Goal: Task Accomplishment & Management: Use online tool/utility

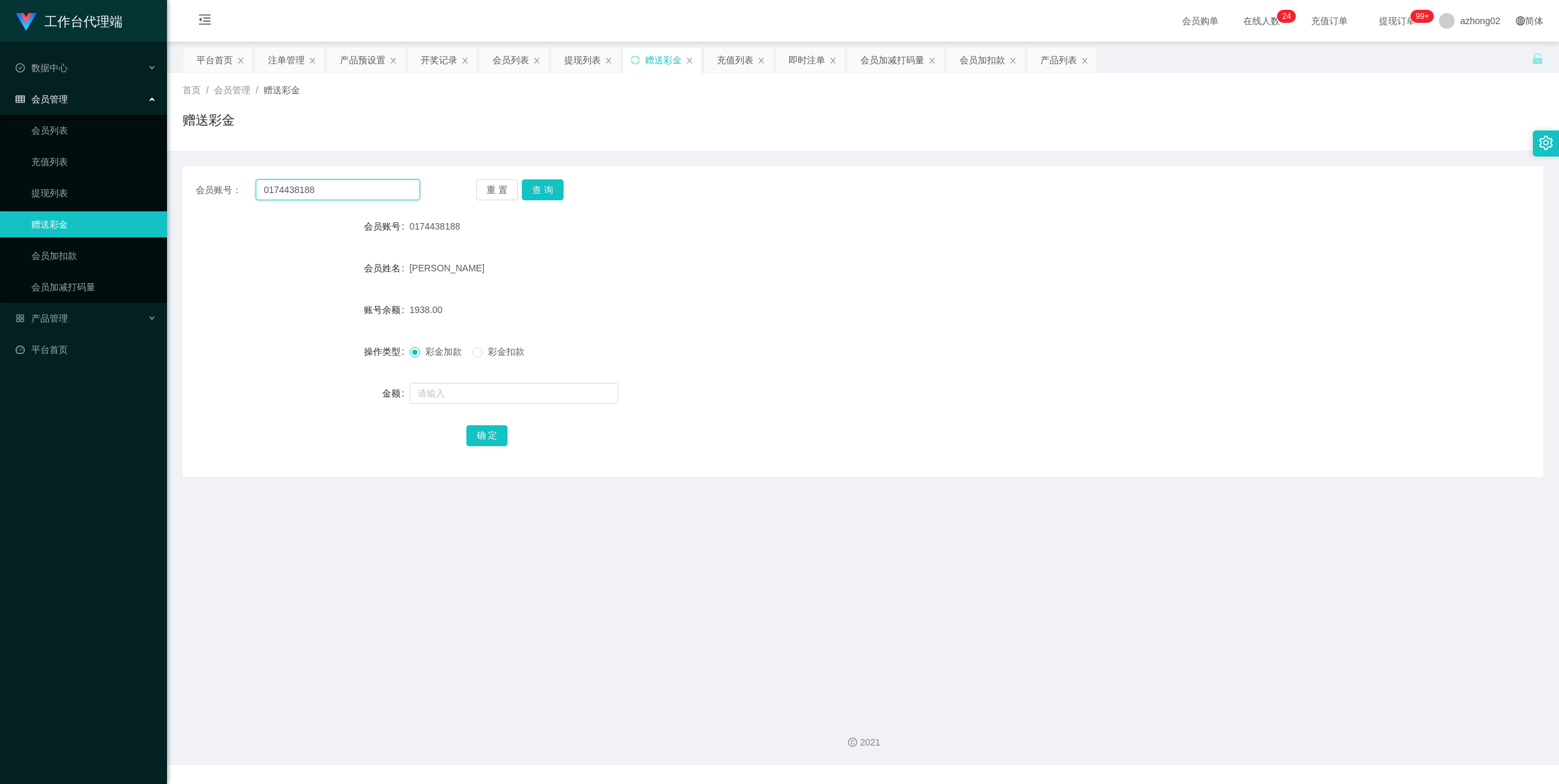
drag, startPoint x: 0, startPoint y: 0, endPoint x: 362, endPoint y: 190, distance: 408.8
click at [362, 190] on input "0174438188" at bounding box center [338, 190] width 164 height 21
paste input "SOSO"
type input "SOSO"
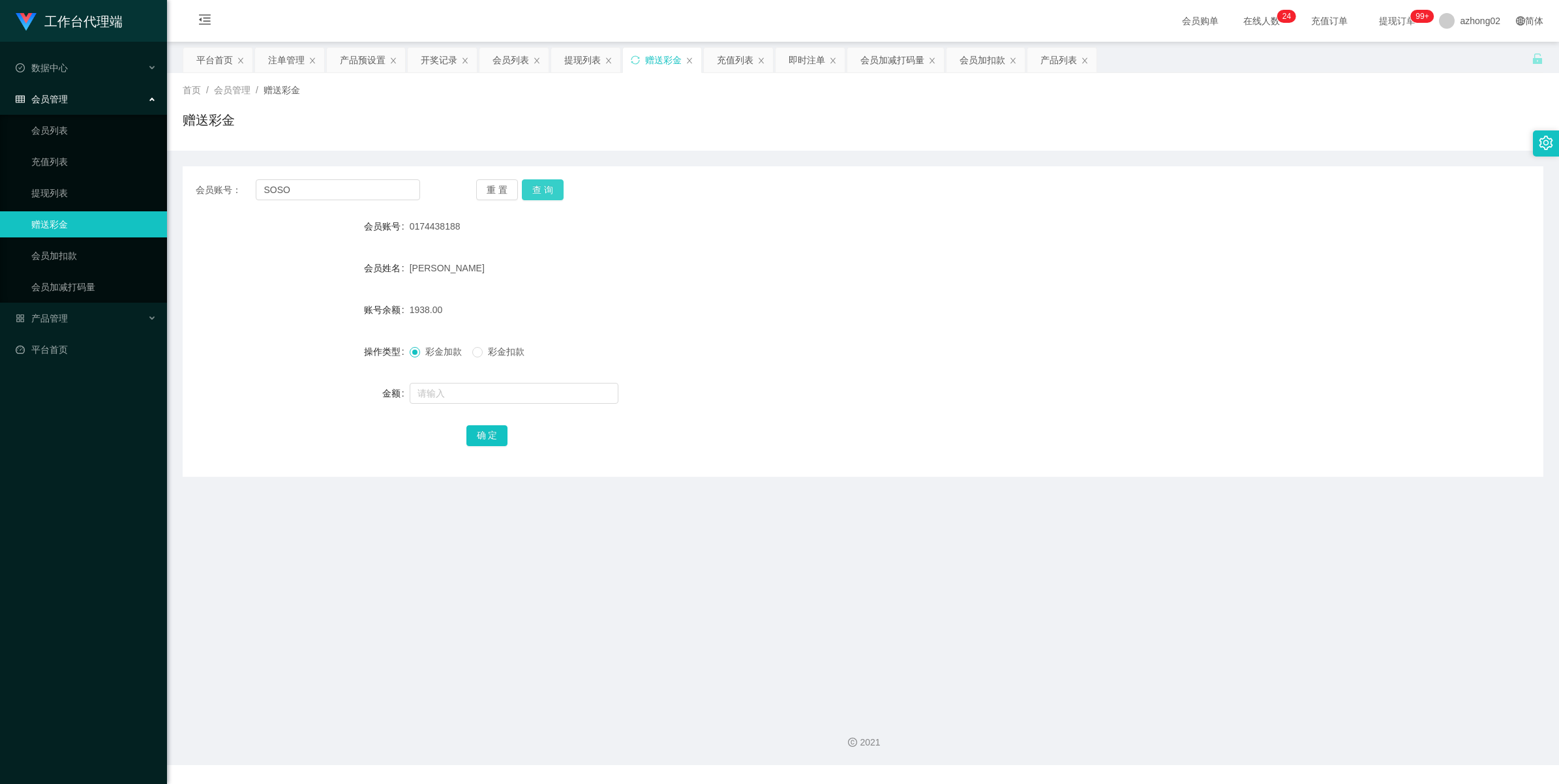
click at [547, 181] on button "查 询" at bounding box center [542, 190] width 41 height 21
click at [489, 344] on div "彩金加款 彩金扣款" at bounding box center [806, 351] width 794 height 26
click at [454, 393] on input "text" at bounding box center [514, 393] width 209 height 21
type input "38"
click at [485, 430] on button "确 定" at bounding box center [487, 435] width 41 height 21
